Goal: Information Seeking & Learning: Learn about a topic

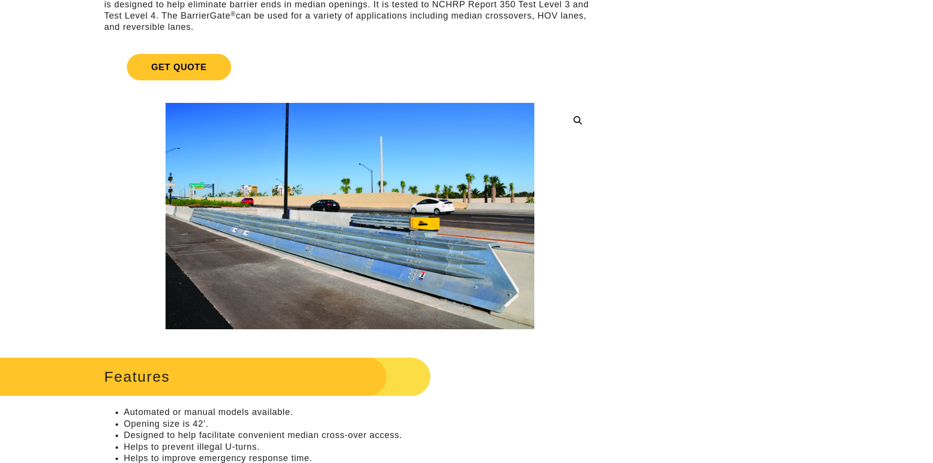
scroll to position [147, 0]
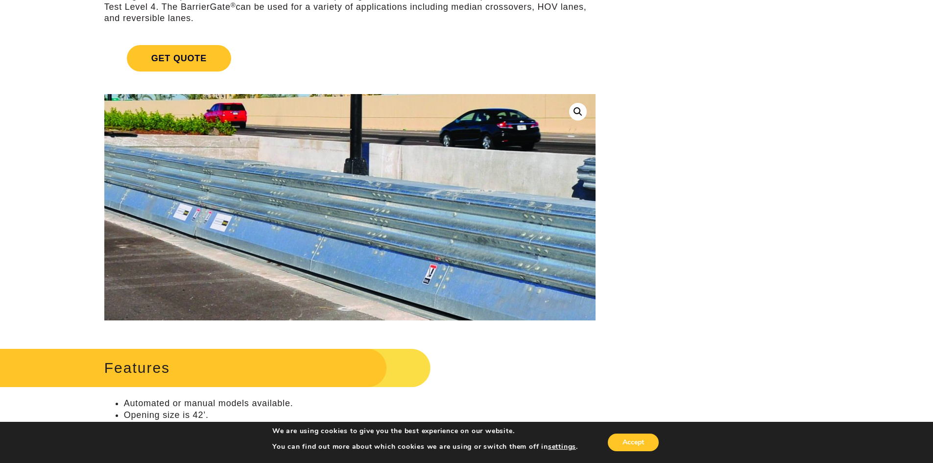
click at [205, 225] on img at bounding box center [575, 165] width 1254 height 770
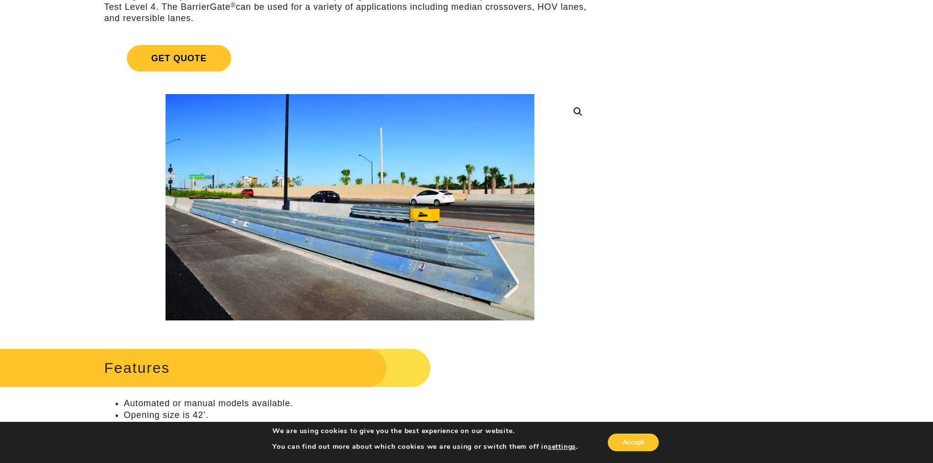
click at [575, 113] on link at bounding box center [578, 112] width 18 height 18
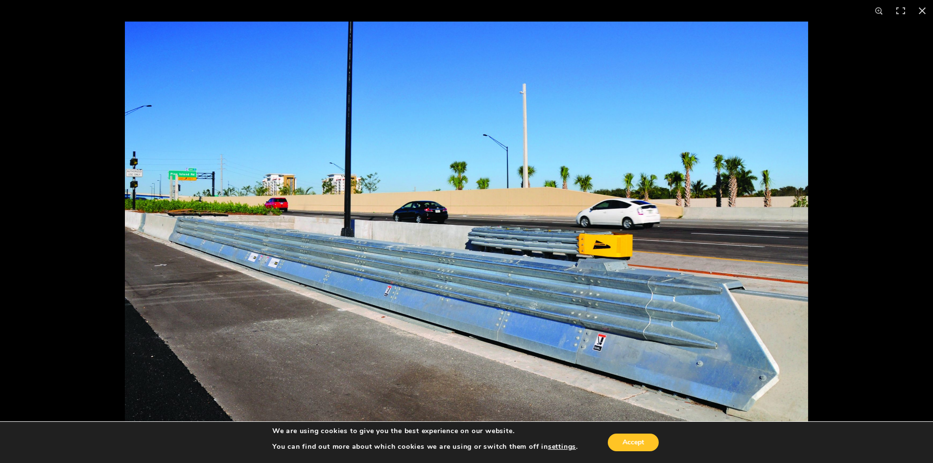
click at [299, 283] on img at bounding box center [466, 232] width 683 height 420
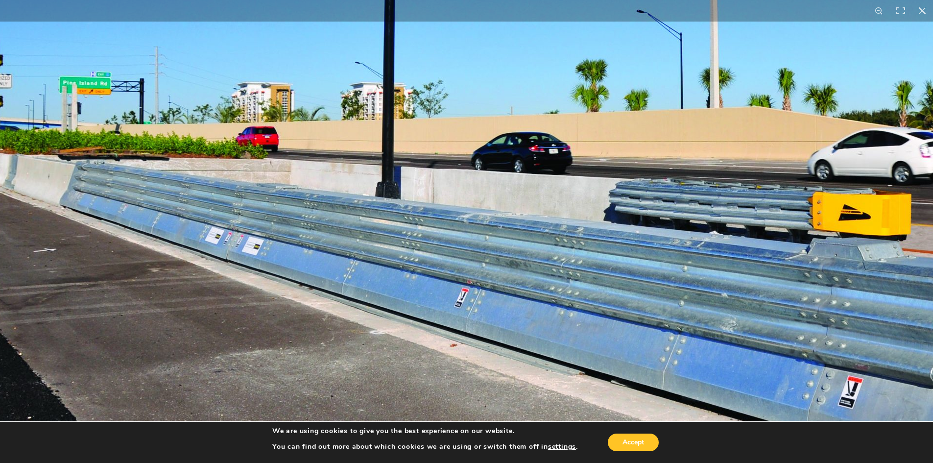
click at [221, 182] on img at bounding box center [606, 188] width 1254 height 770
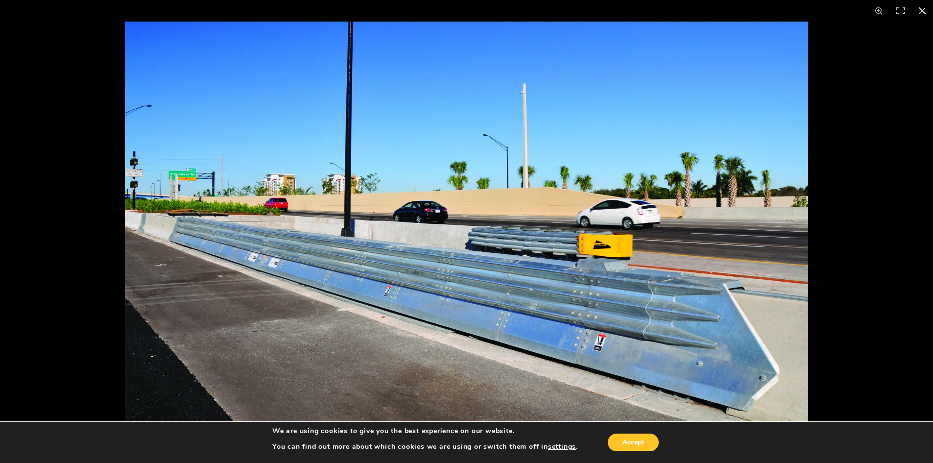
click at [184, 169] on img at bounding box center [466, 232] width 683 height 420
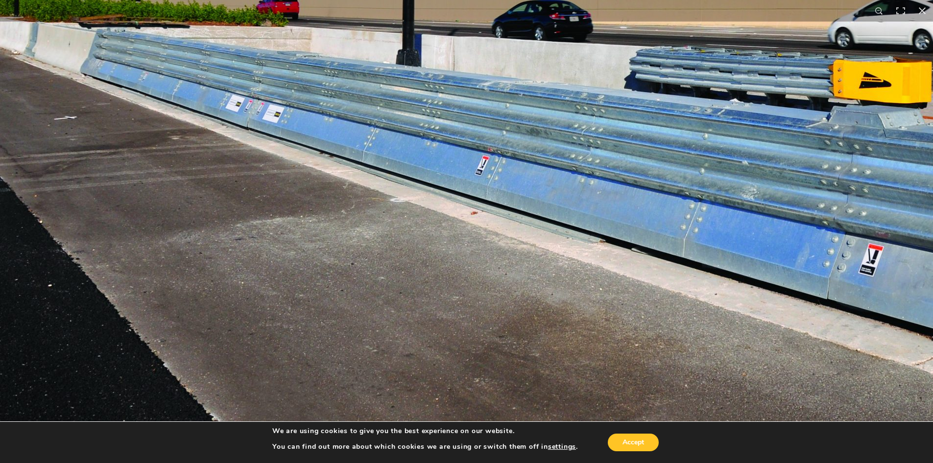
click at [444, 214] on img at bounding box center [627, 56] width 1254 height 770
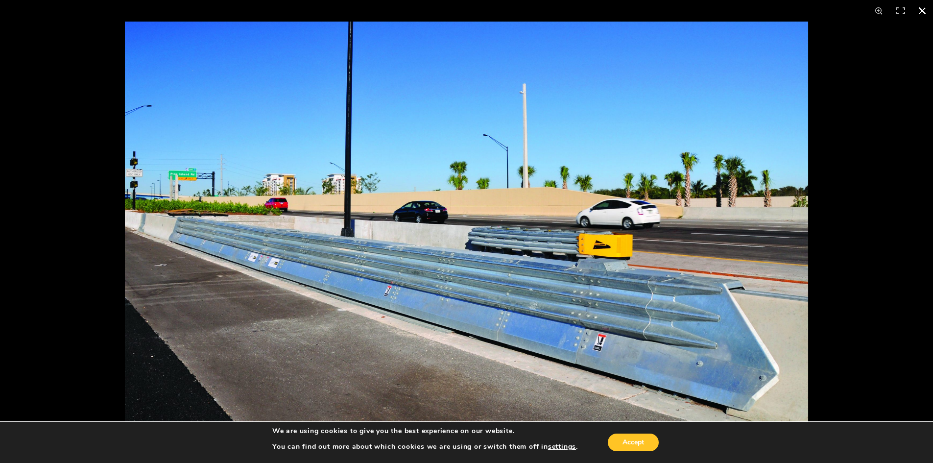
click at [920, 11] on button "Close (Esc)" at bounding box center [922, 11] width 22 height 22
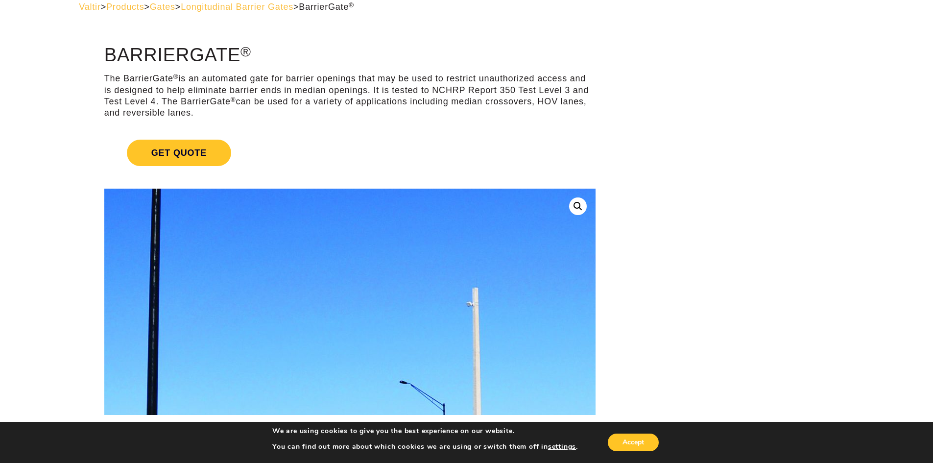
scroll to position [0, 0]
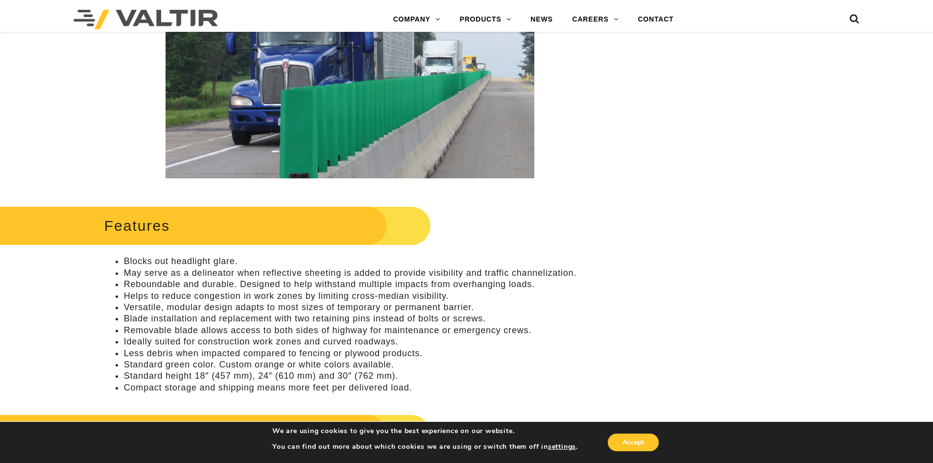
scroll to position [245, 0]
